Goal: Information Seeking & Learning: Find specific fact

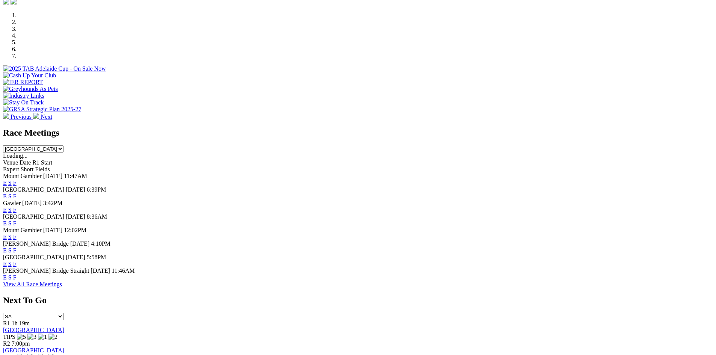
scroll to position [263, 0]
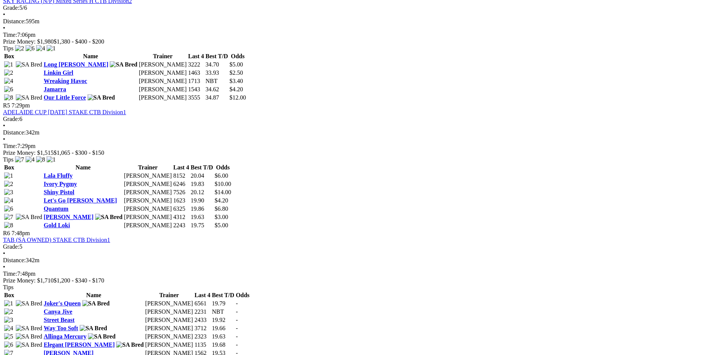
scroll to position [789, 0]
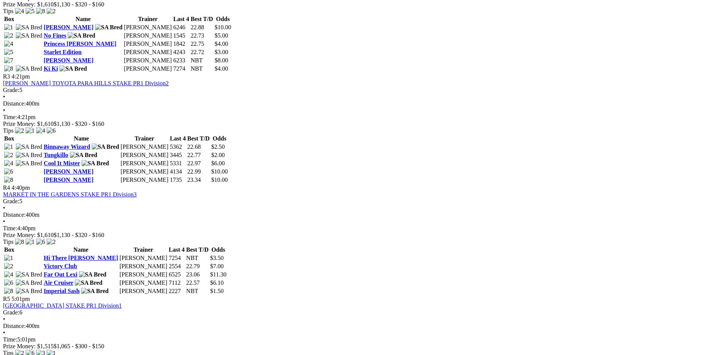
scroll to position [526, 0]
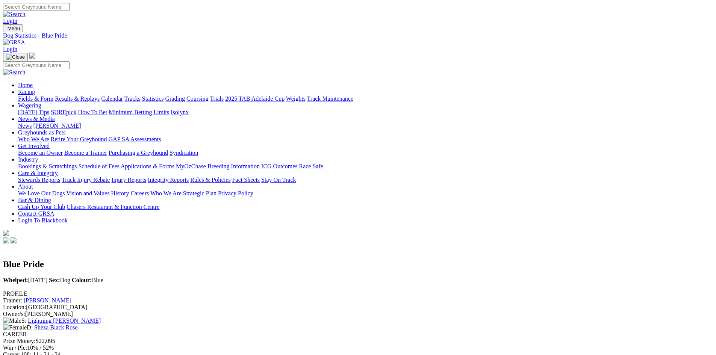
drag, startPoint x: 306, startPoint y: 138, endPoint x: 285, endPoint y: 138, distance: 21.0
click at [285, 351] on div "Career: 108; 11 - 21 - 24" at bounding box center [358, 354] width 710 height 7
click at [342, 331] on div "CAREER Prize Money: $22,095 Win / Plc: 10% / 52% Career: 108; 11 - 21 - 24 Last…" at bounding box center [358, 348] width 710 height 34
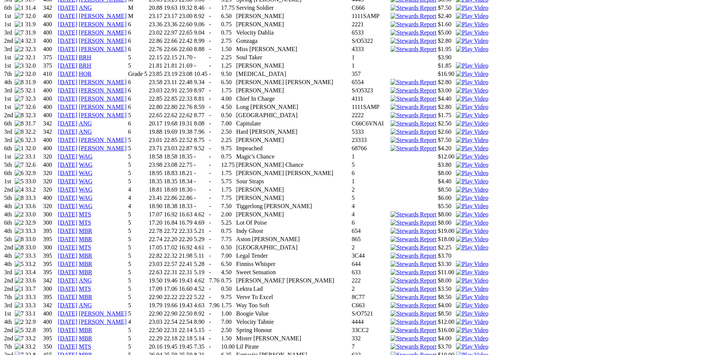
scroll to position [564, 0]
